Goal: Task Accomplishment & Management: Manage account settings

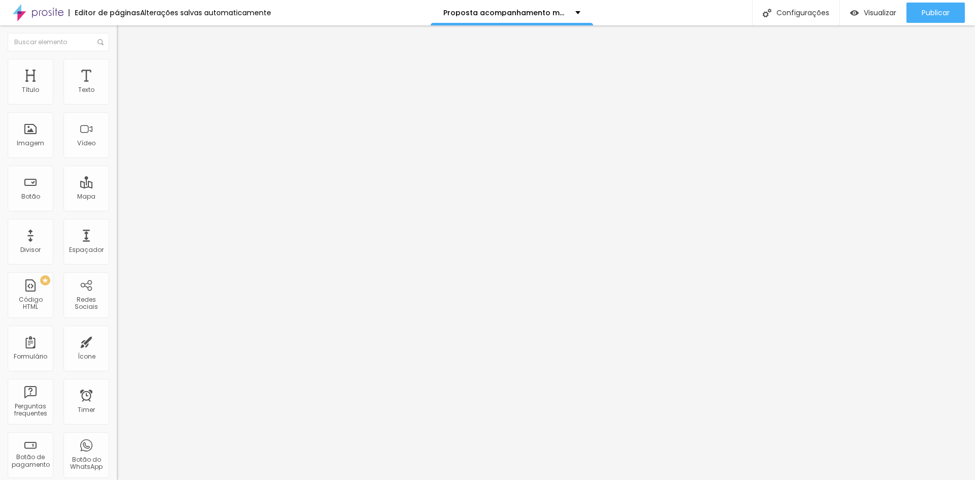
click at [117, 87] on span "Trocar imagem" at bounding box center [144, 83] width 55 height 9
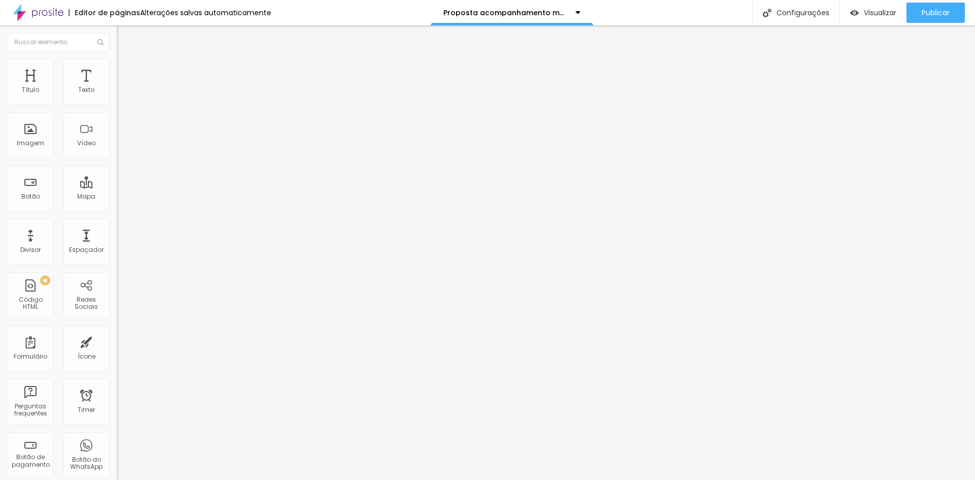
click at [126, 70] on span "Avançado" at bounding box center [143, 65] width 34 height 9
click at [126, 60] on span "Estilo" at bounding box center [134, 55] width 16 height 9
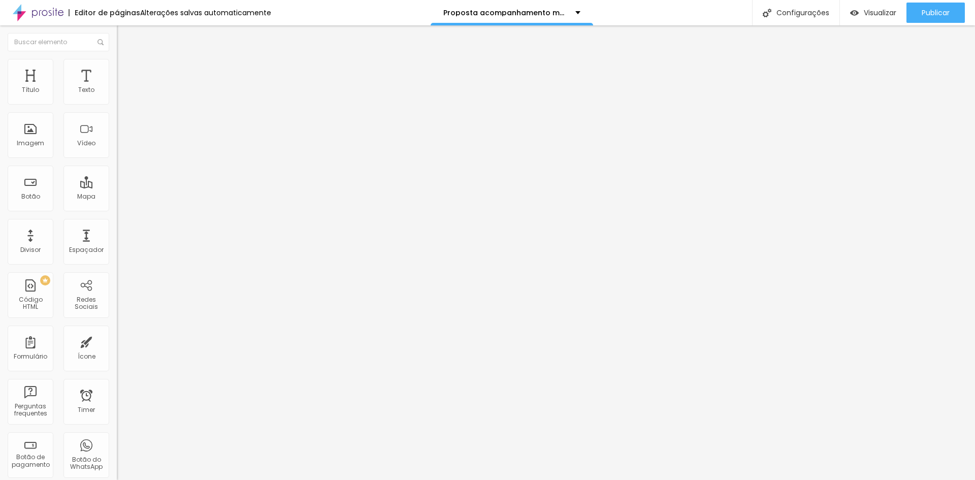
click at [117, 67] on li "Avançado" at bounding box center [175, 64] width 117 height 10
type input "7"
type input "12"
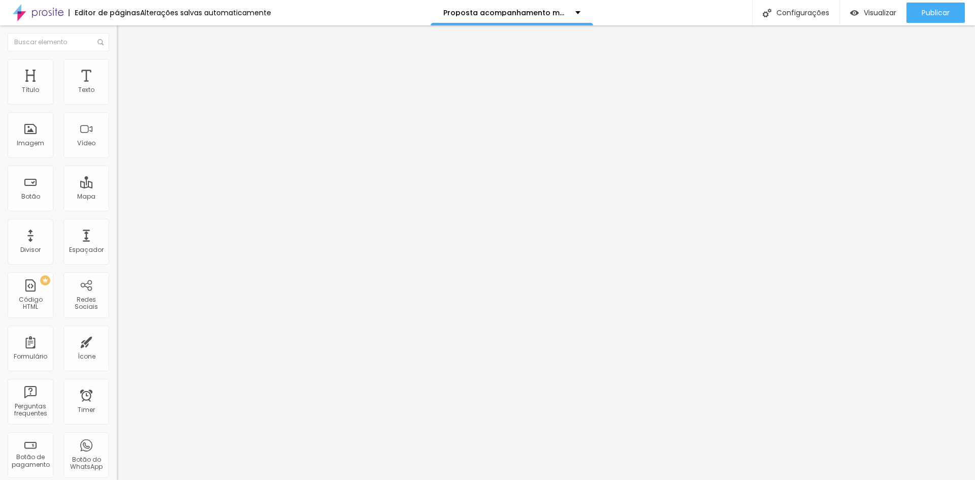
type input "15"
type input "8"
type input "7"
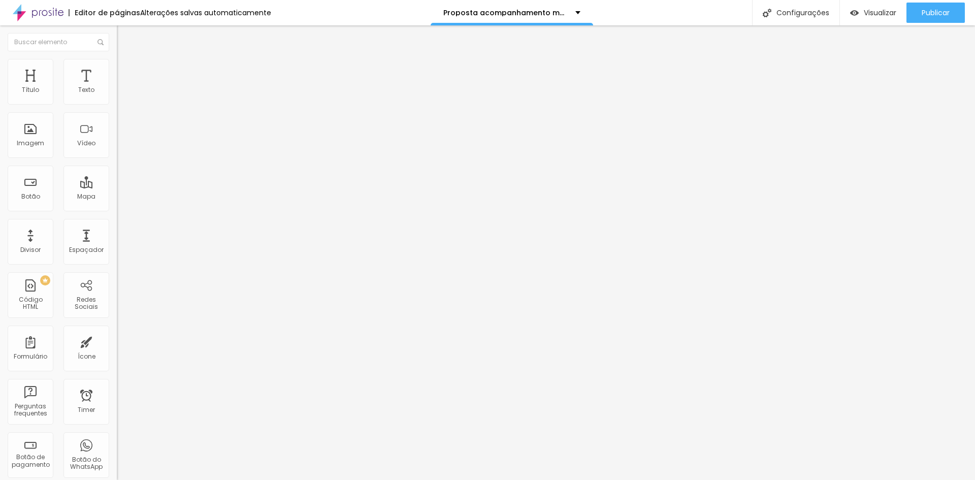
type input "7"
type input "6"
type input "5"
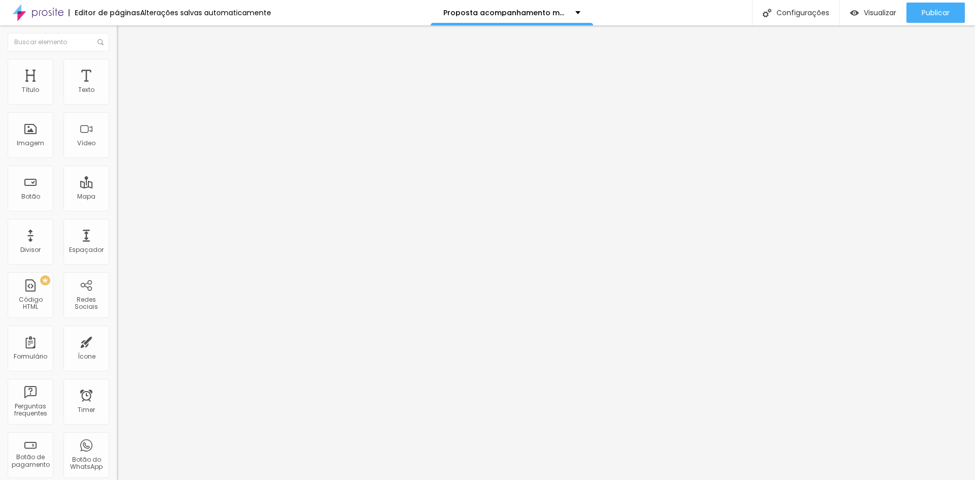
type input "3"
type input "2"
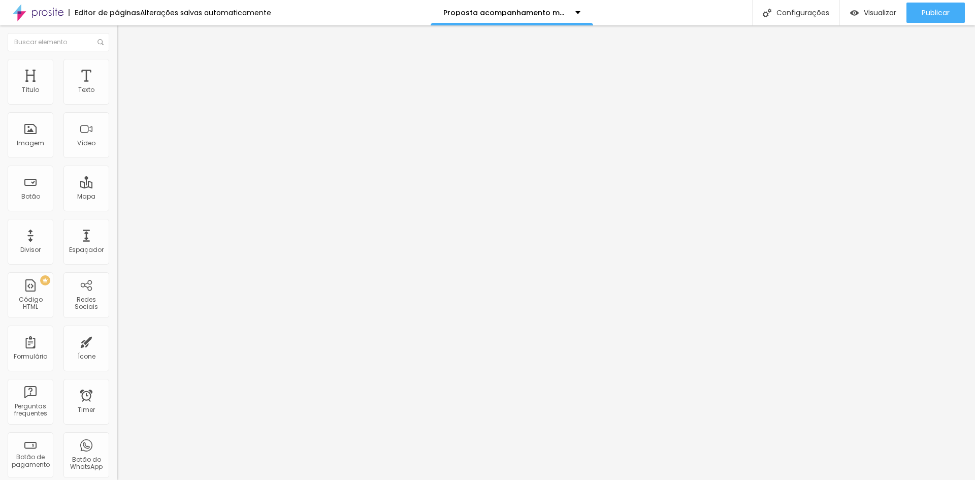
click at [117, 187] on input "range" at bounding box center [150, 191] width 66 height 8
type input "2"
type input "13"
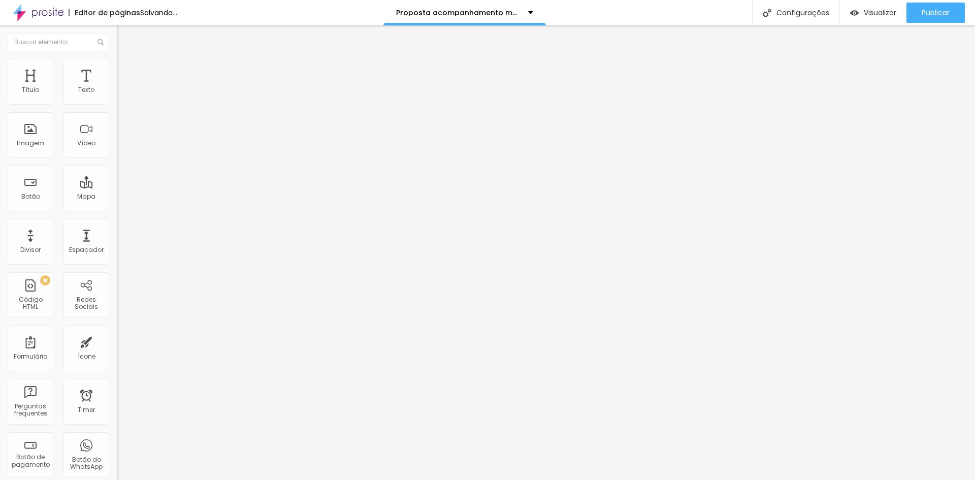
type input "15"
type input "16"
type input "19"
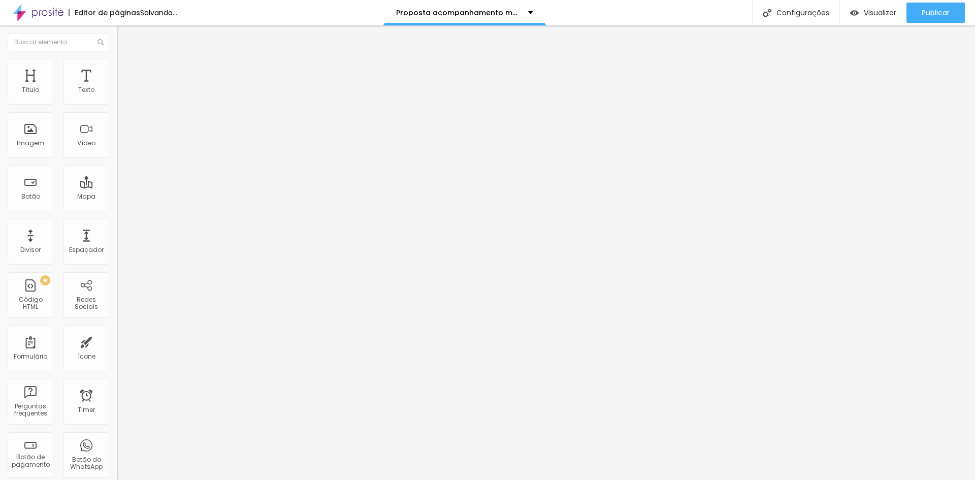
type input "19"
type input "20"
type input "21"
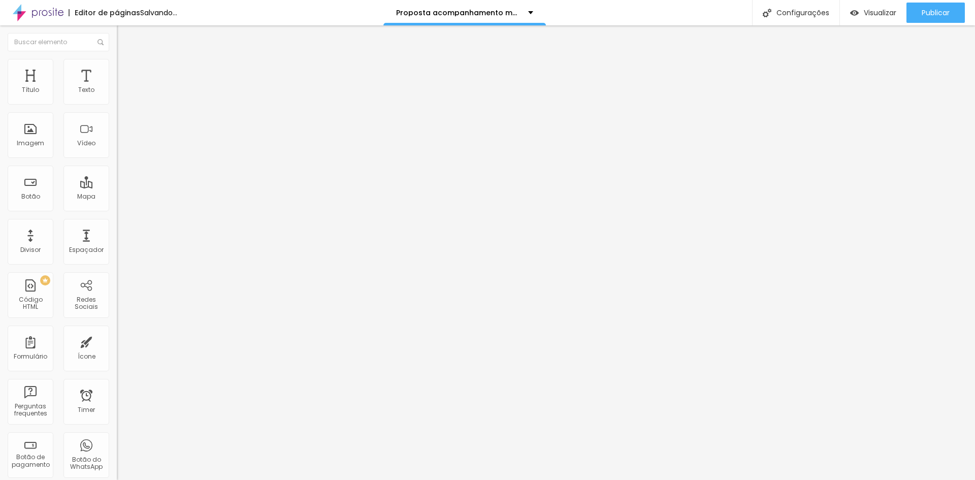
type input "22"
type input "23"
type input "16"
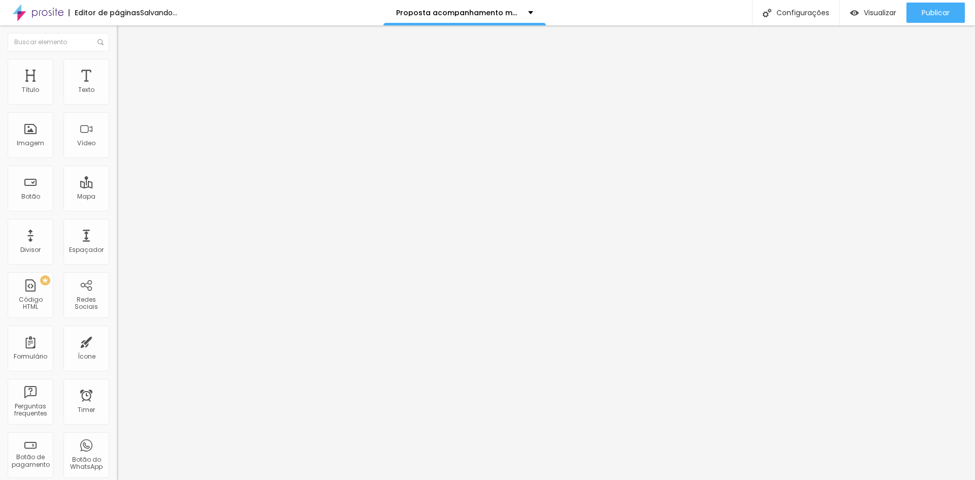
type input "16"
type input "14"
type input "12"
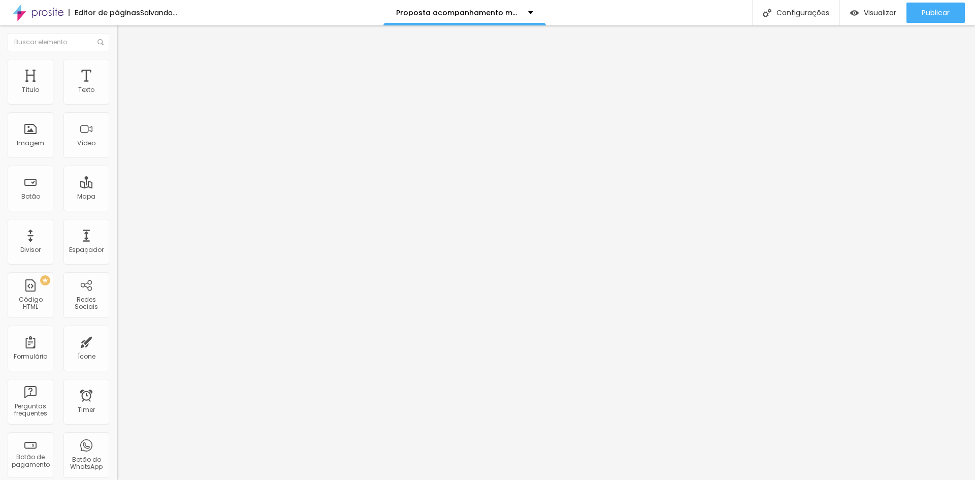
type input "11"
type input "10"
type input "9"
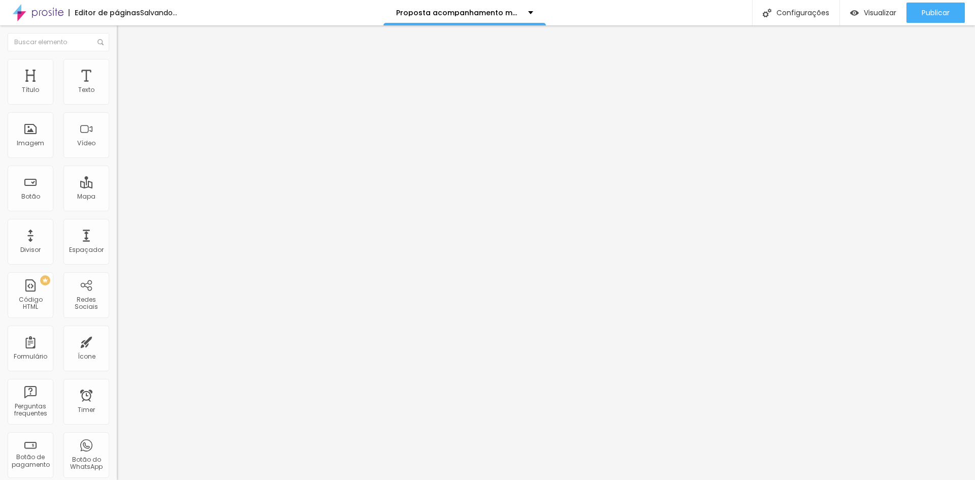
type input "9"
type input "7"
type input "5"
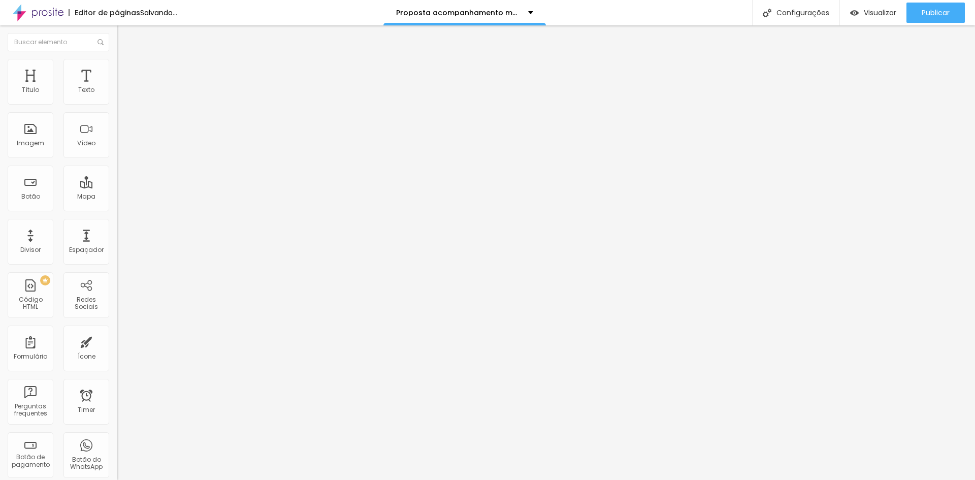
type input "4"
type input "2"
drag, startPoint x: 22, startPoint y: 119, endPoint x: 25, endPoint y: 123, distance: 5.5
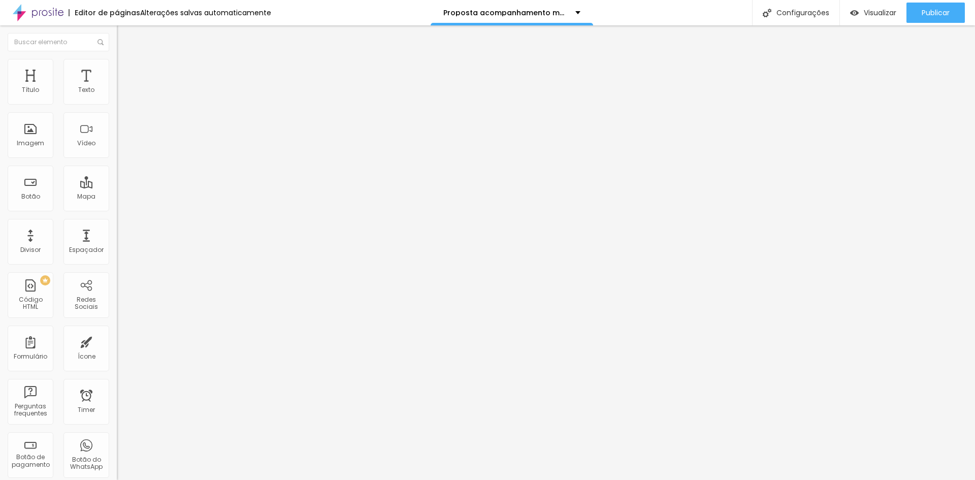
type input "2"
click at [117, 331] on input "range" at bounding box center [150, 335] width 66 height 8
click at [126, 60] on span "Estilo" at bounding box center [134, 55] width 16 height 9
click at [124, 37] on div "Editar Texto" at bounding box center [153, 37] width 58 height 8
click at [92, 92] on div "Texto" at bounding box center [87, 82] width 46 height 46
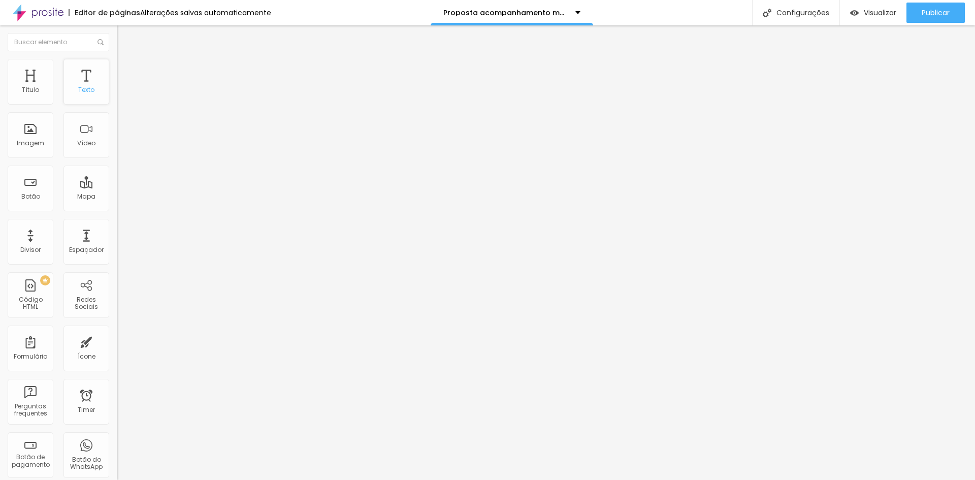
click at [79, 88] on div "Texto" at bounding box center [86, 89] width 16 height 7
click at [117, 87] on span "Trocar imagem" at bounding box center [144, 83] width 55 height 9
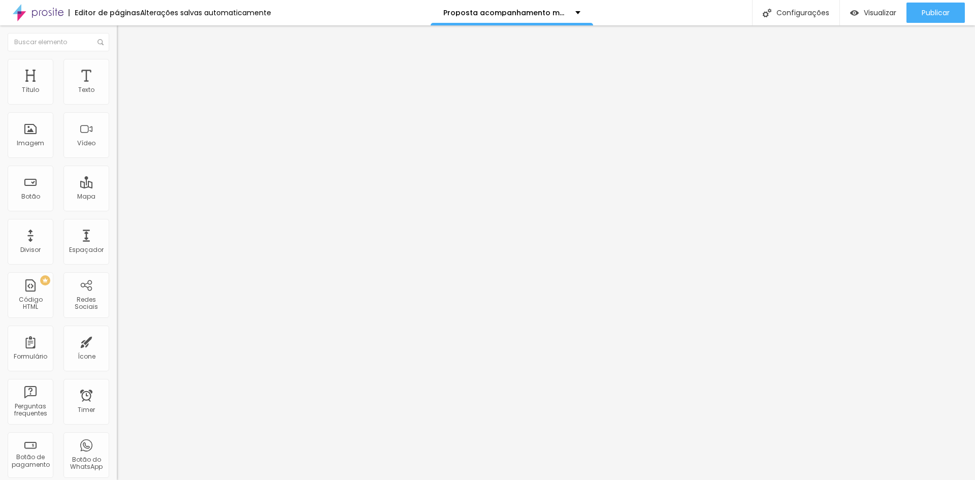
click at [950, 10] on span "Publicar" at bounding box center [936, 13] width 28 height 8
click at [934, 17] on span "Publicar" at bounding box center [936, 13] width 28 height 8
click at [944, 12] on span "Publicar" at bounding box center [936, 13] width 28 height 8
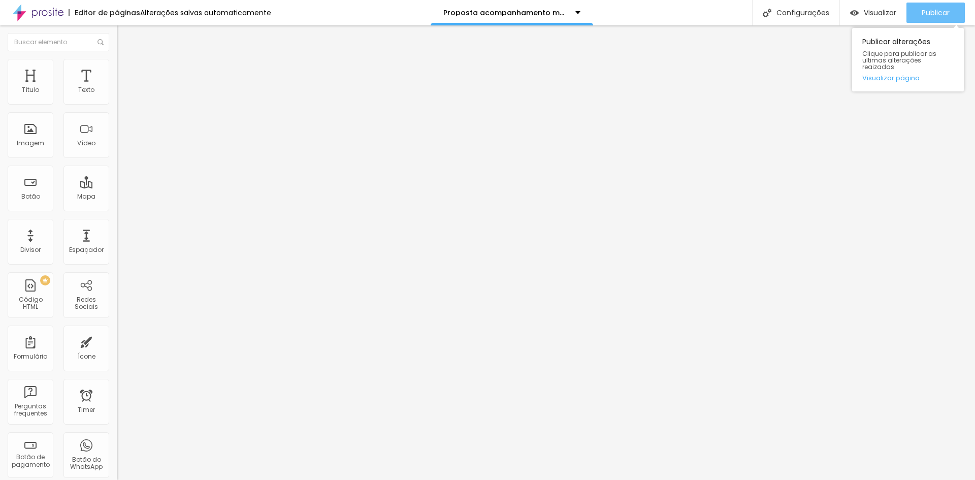
click at [924, 12] on span "Publicar" at bounding box center [936, 13] width 28 height 8
click at [941, 14] on span "Publicar" at bounding box center [936, 13] width 28 height 8
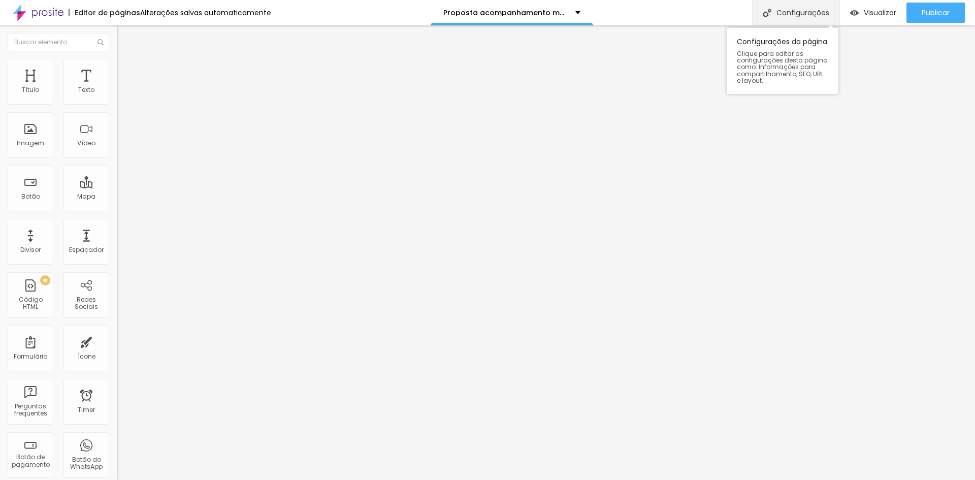
click at [803, 20] on div "Configurações" at bounding box center [795, 12] width 87 height 25
type input "/proposta-acompanhamento-mensal-2025"
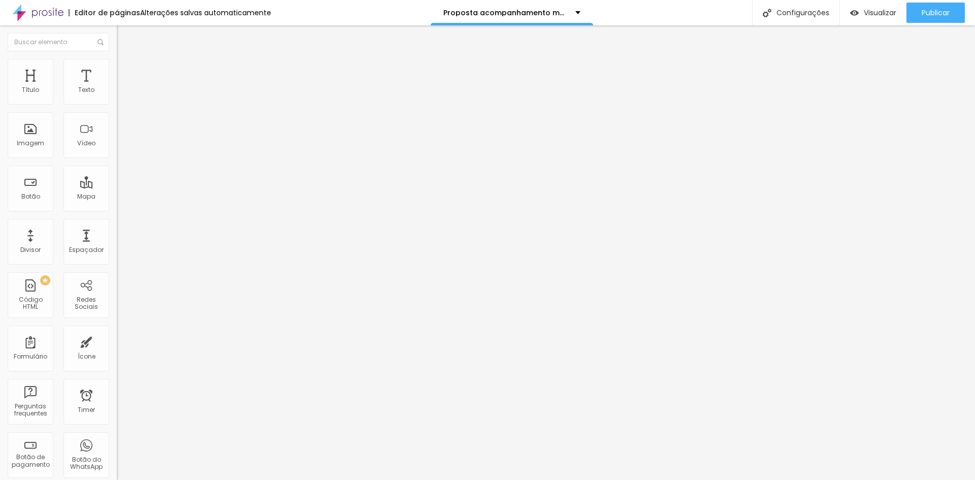
click at [922, 10] on span "Publicar" at bounding box center [936, 13] width 28 height 8
click at [444, 14] on p "Proposta acompanhamento mensal 2025" at bounding box center [506, 12] width 124 height 7
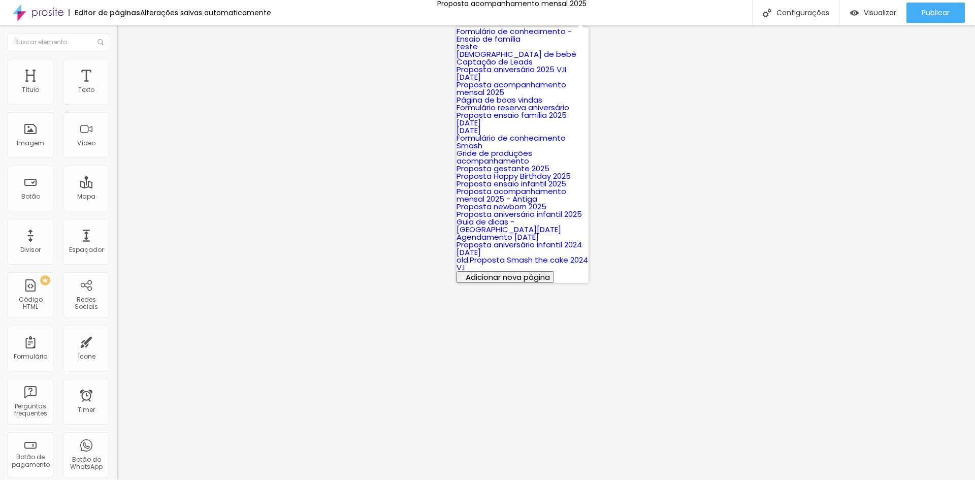
scroll to position [51, 0]
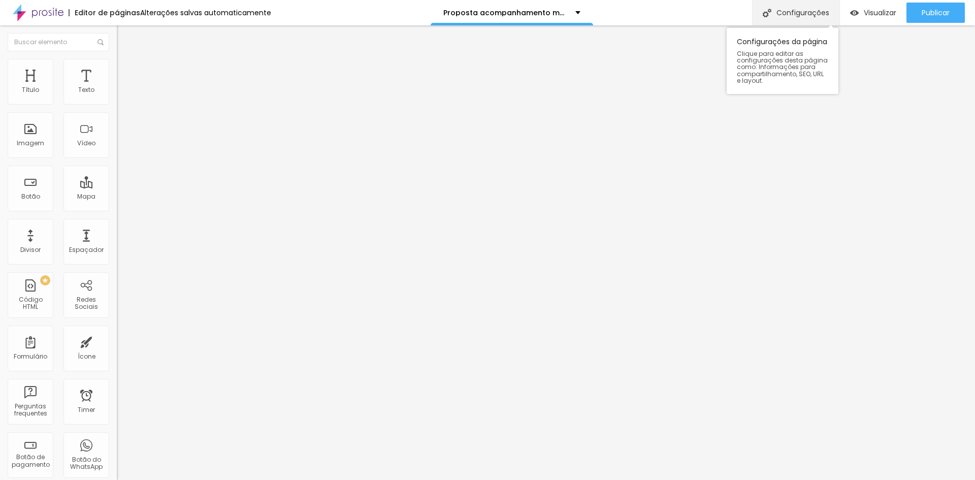
click at [786, 12] on div "Configurações" at bounding box center [795, 12] width 87 height 25
type input "/proposta-acompanhamento-mensal-2025"
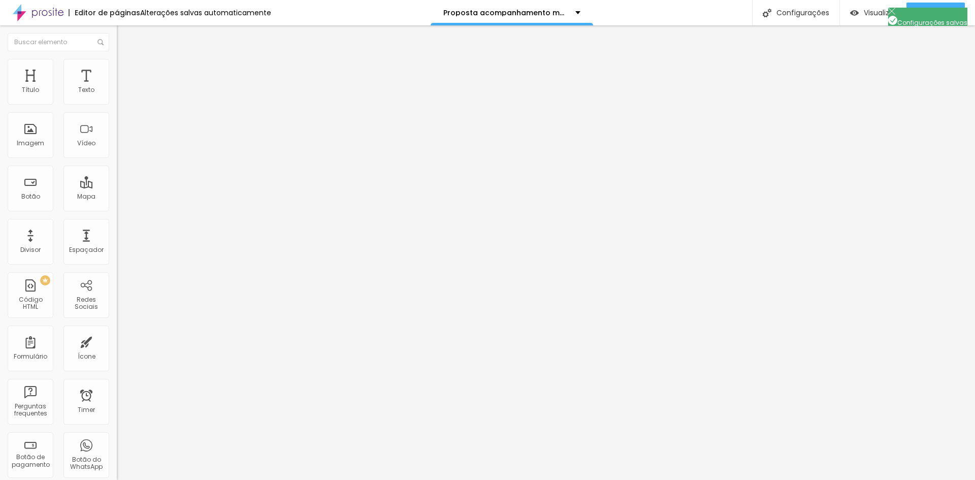
click at [451, 10] on p "Copia de Proposta acompanhamento mensal 2025" at bounding box center [506, 12] width 124 height 7
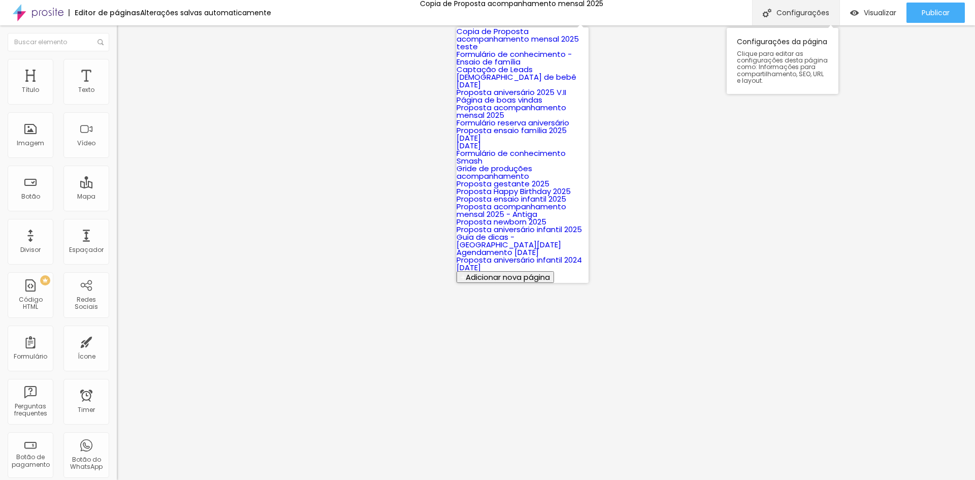
click at [809, 9] on div "Configurações" at bounding box center [795, 12] width 87 height 25
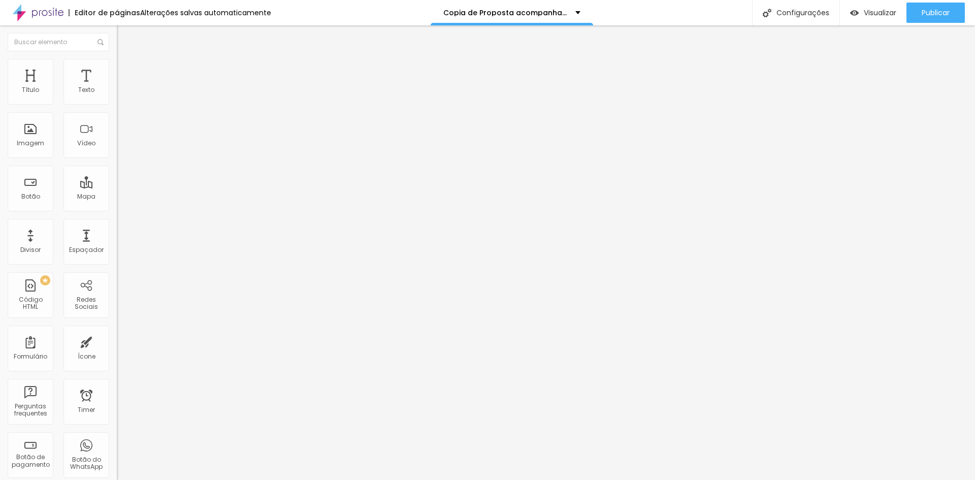
type input "/proposta-acompanhamento-mensal-2025"
type input "Proposta acompanhamento mensal 2025"
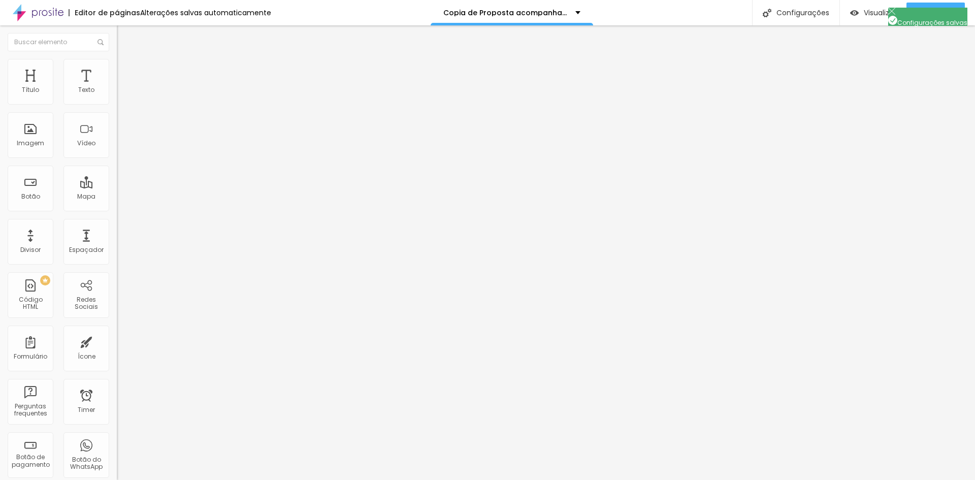
click at [517, 14] on p "Proposta acompanhamento mensal 2025" at bounding box center [506, 12] width 124 height 7
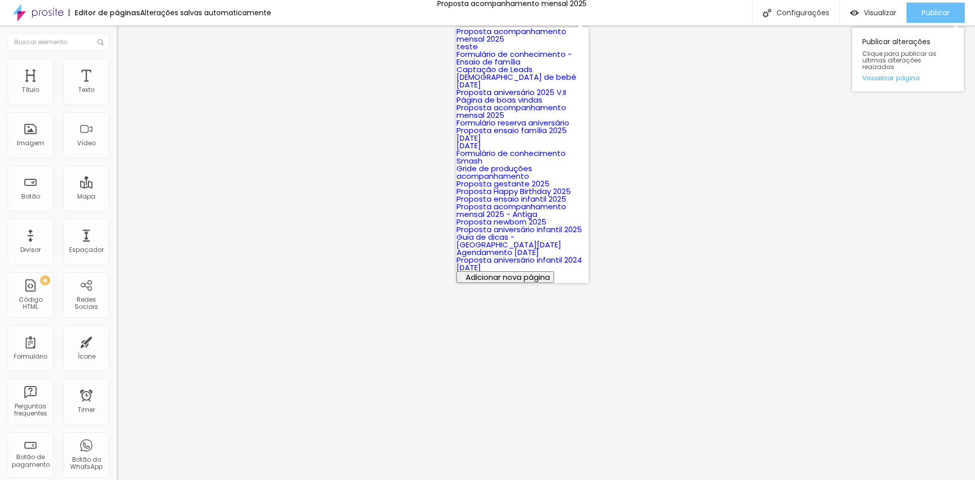
click at [953, 16] on button "Publicar" at bounding box center [936, 13] width 58 height 20
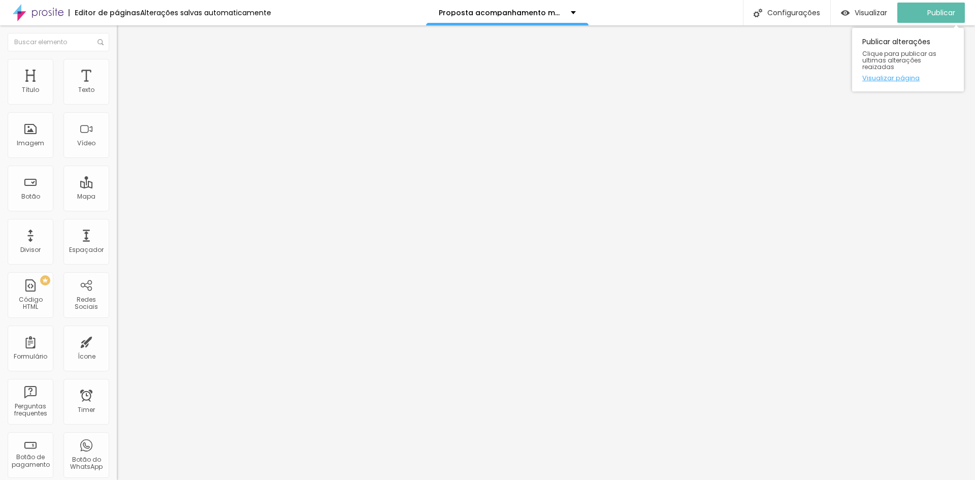
click at [898, 75] on link "Visualizar página" at bounding box center [908, 78] width 91 height 7
